Goal: Information Seeking & Learning: Learn about a topic

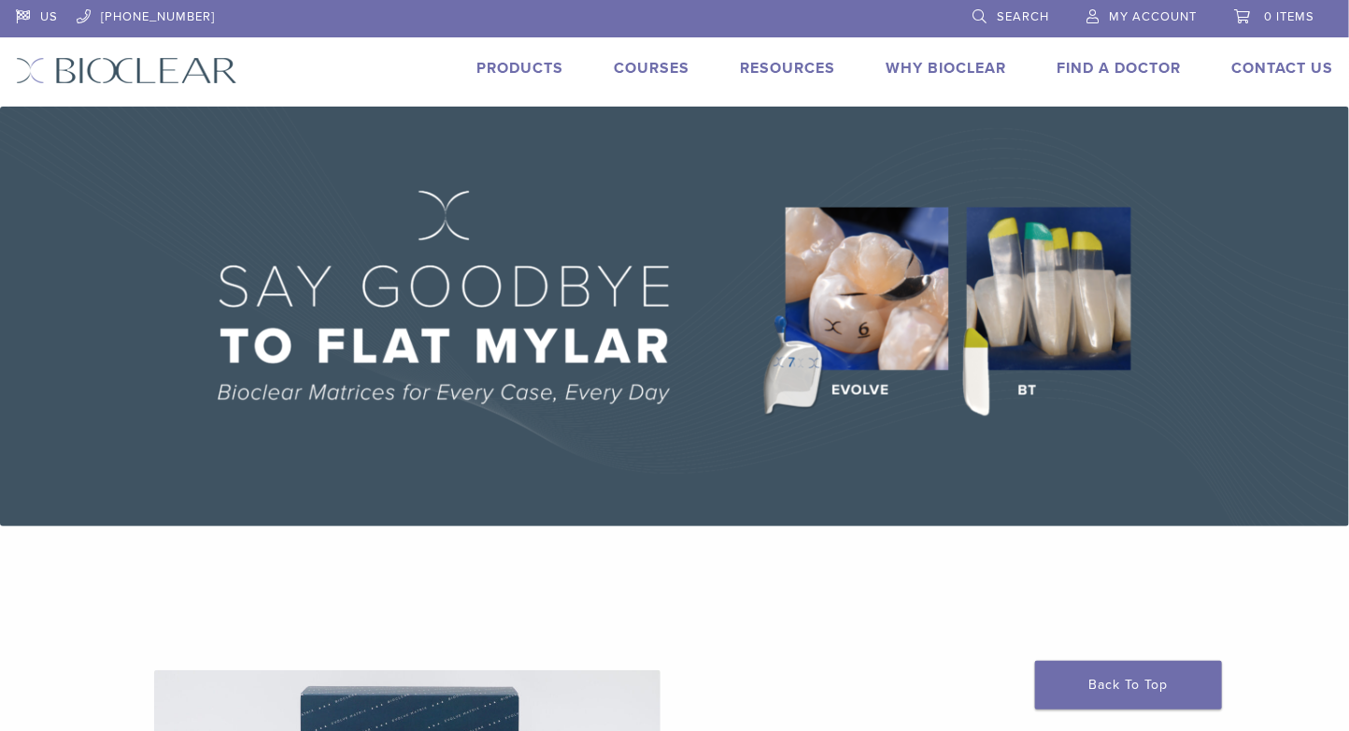
click at [539, 67] on link "Products" at bounding box center [520, 68] width 87 height 19
click at [1051, 286] on img at bounding box center [674, 317] width 1349 height 420
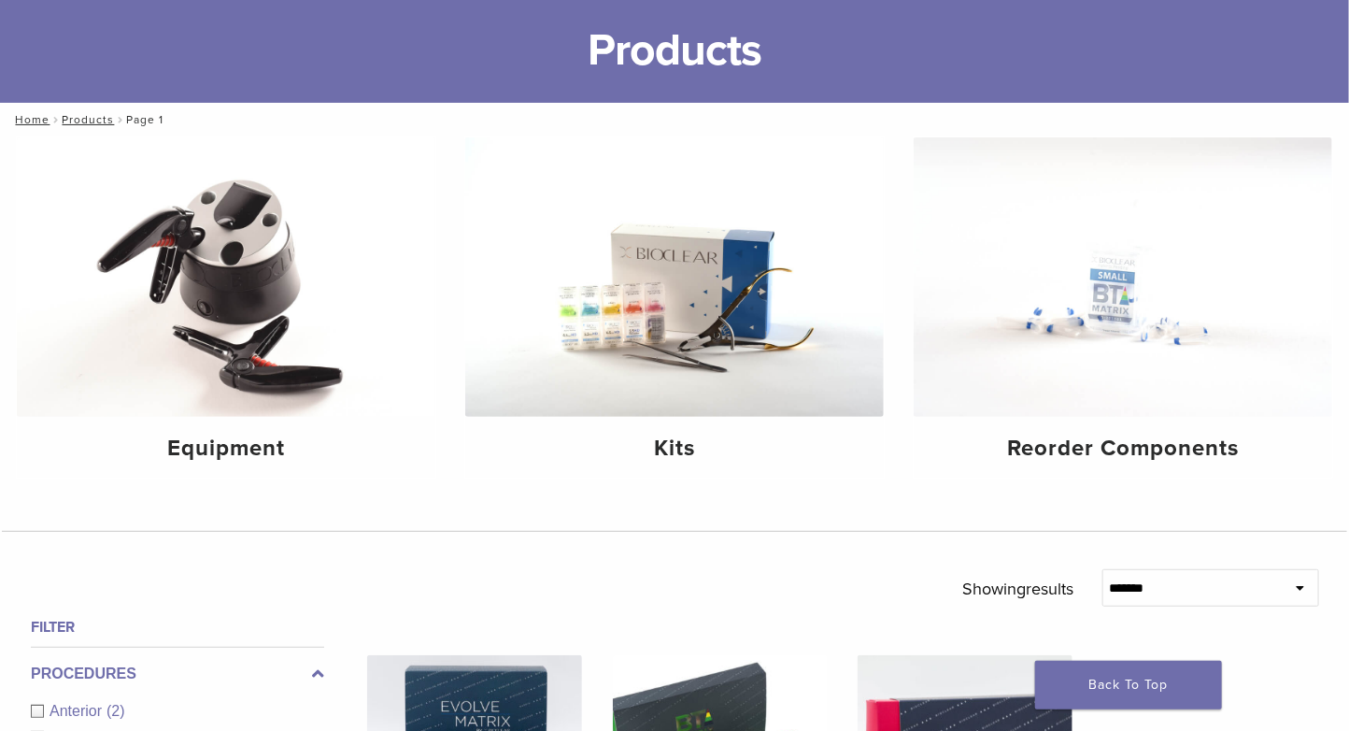
scroll to position [538, 0]
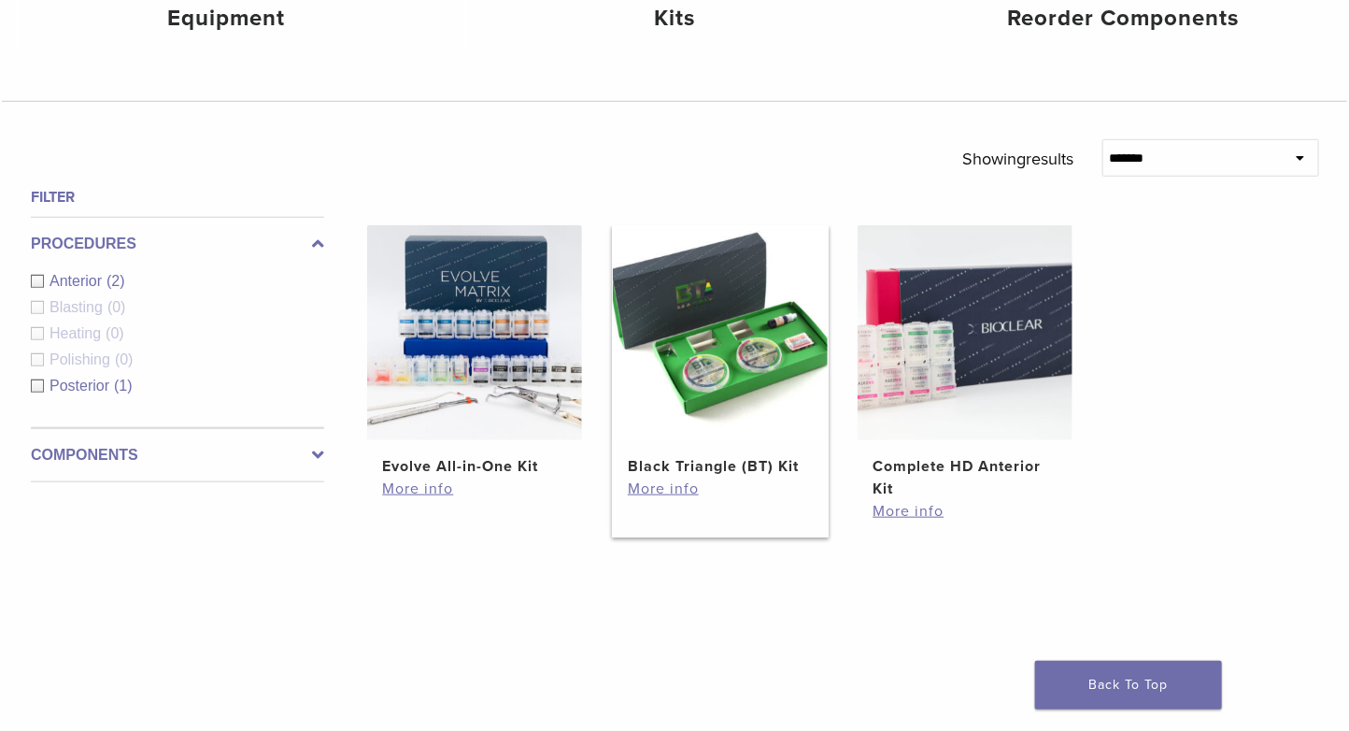
click at [711, 435] on img at bounding box center [720, 332] width 215 height 215
click at [664, 494] on link "More info" at bounding box center [720, 489] width 185 height 22
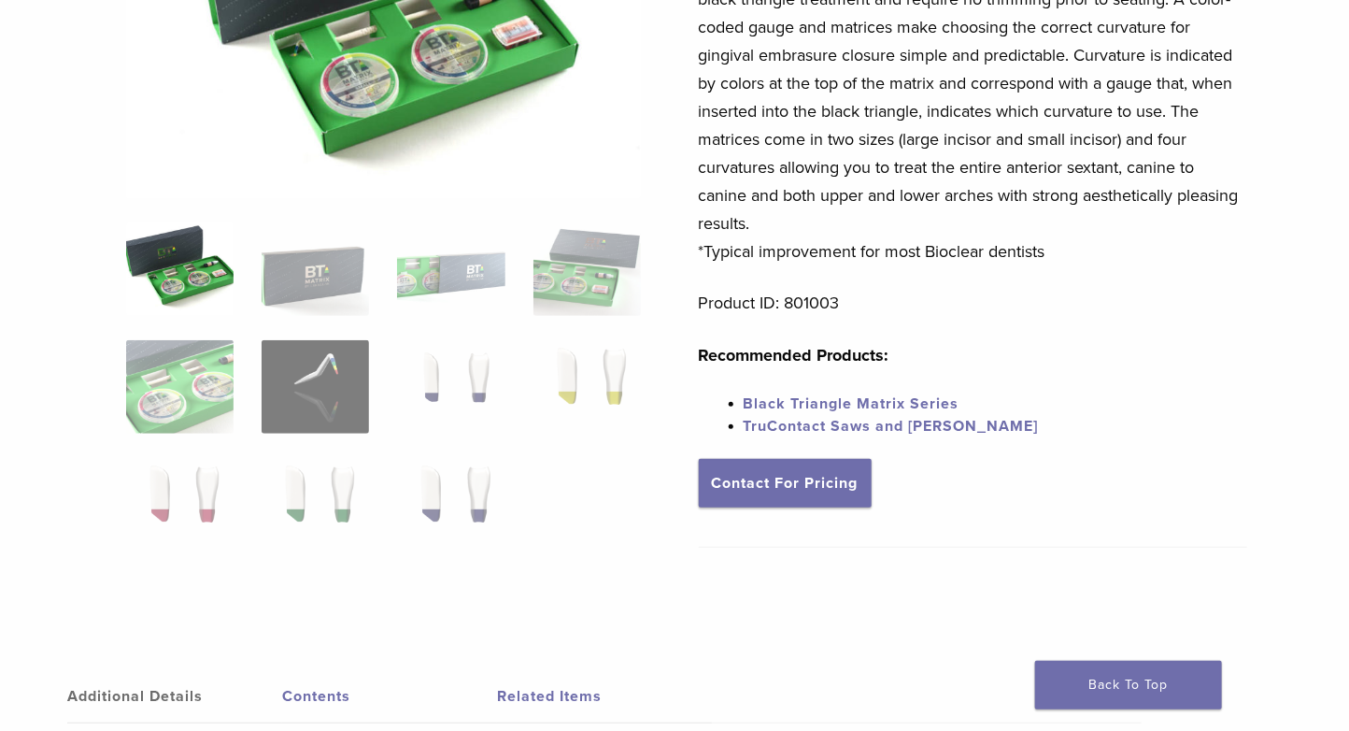
scroll to position [355, 0]
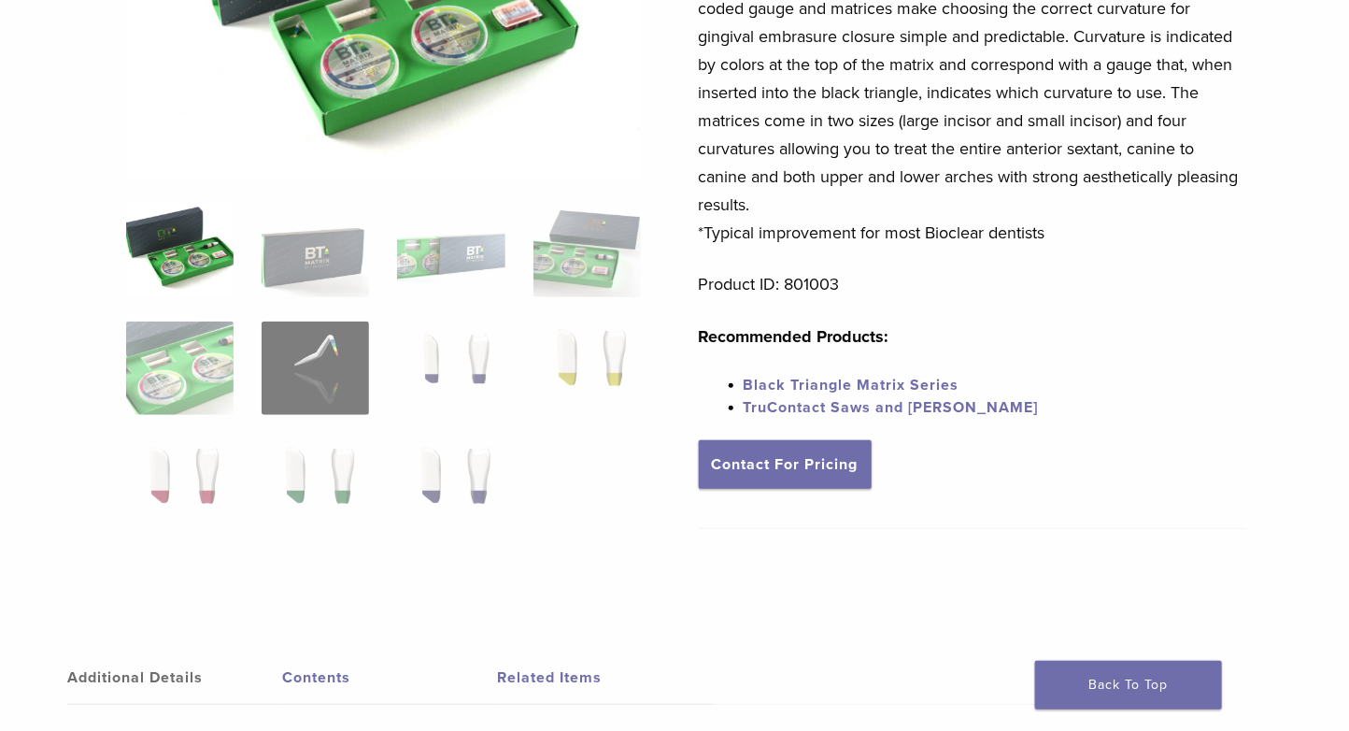
click at [822, 384] on link "Black Triangle Matrix Series" at bounding box center [852, 385] width 216 height 19
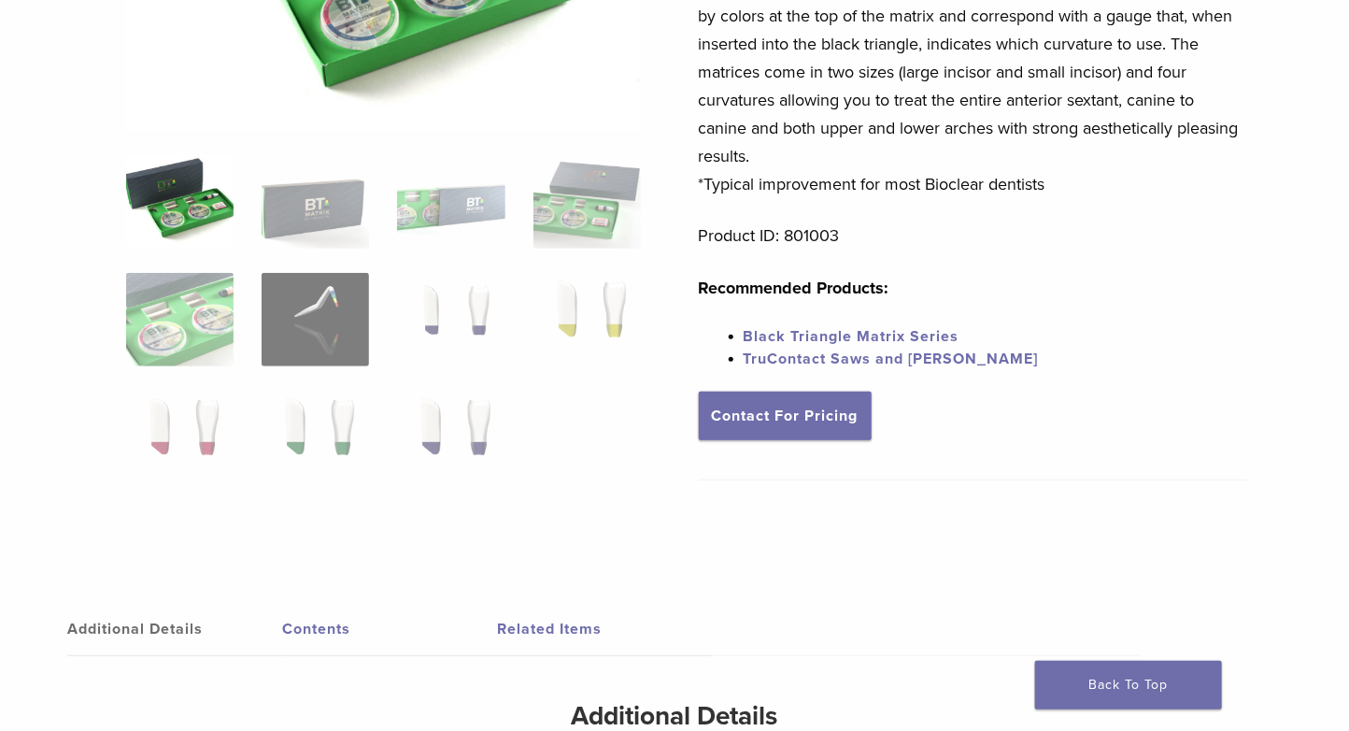
scroll to position [412, 0]
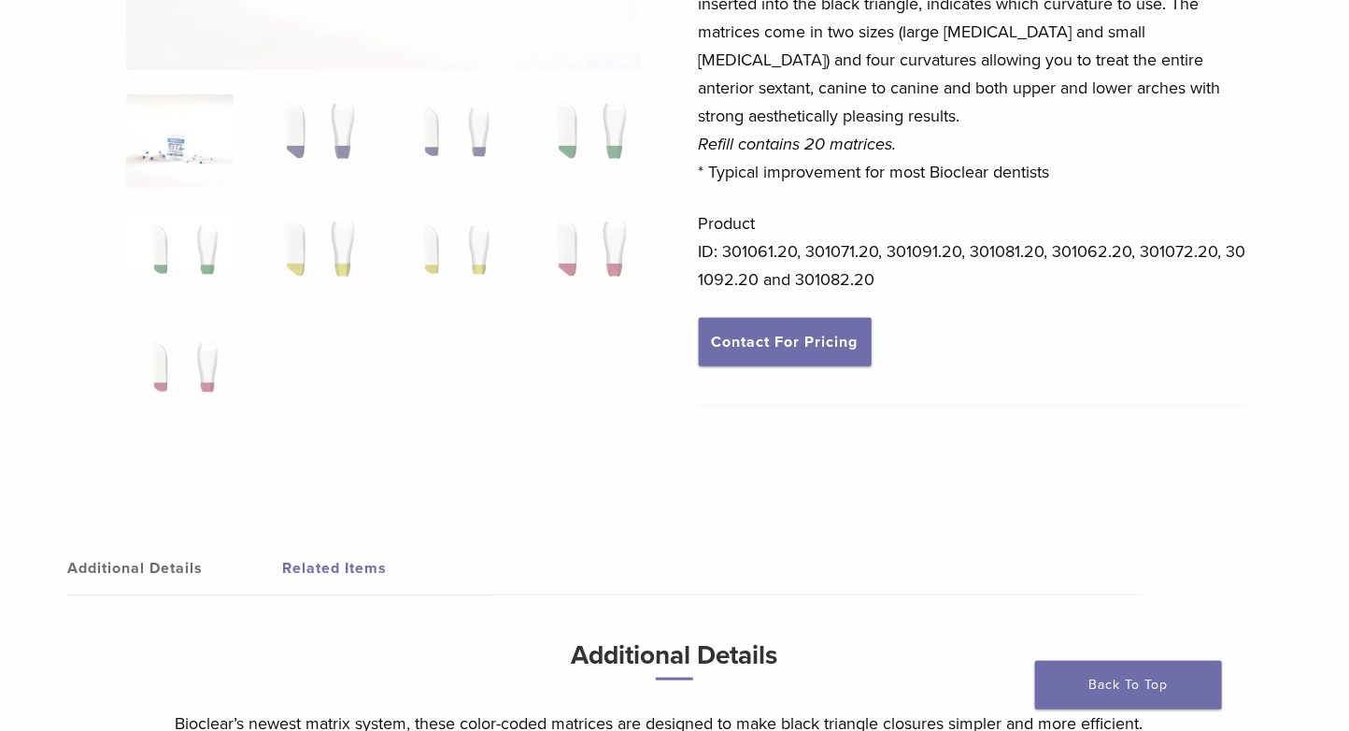
scroll to position [787, 0]
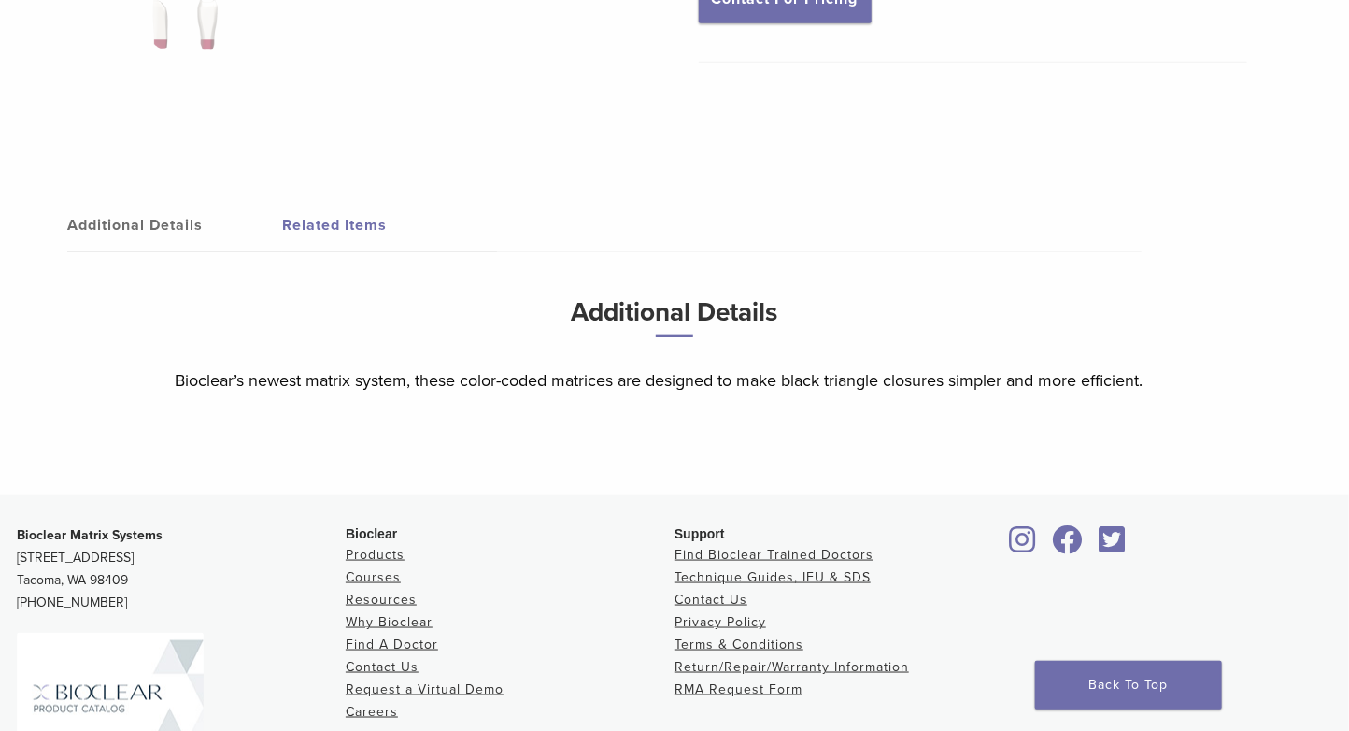
click at [160, 202] on link "Additional Details" at bounding box center [174, 225] width 215 height 52
click at [160, 210] on link "Additional Details" at bounding box center [174, 225] width 215 height 52
click at [157, 221] on link "Additional Details" at bounding box center [174, 225] width 215 height 52
click at [264, 209] on link "Additional Details" at bounding box center [174, 225] width 215 height 52
